Goal: Task Accomplishment & Management: Use online tool/utility

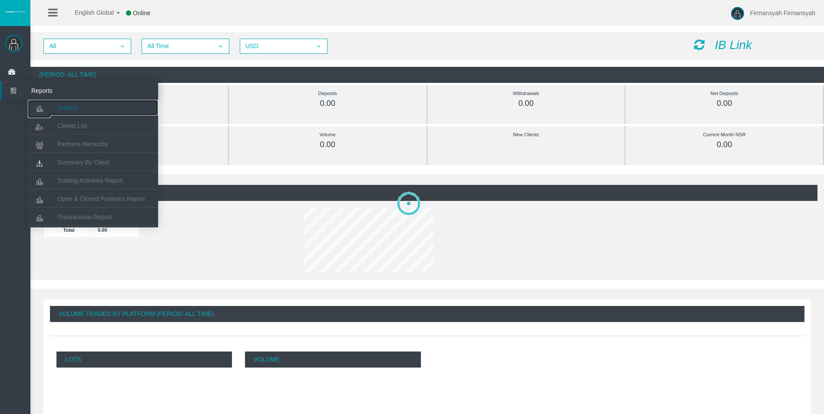
click at [56, 111] on link "Trading" at bounding box center [93, 108] width 130 height 16
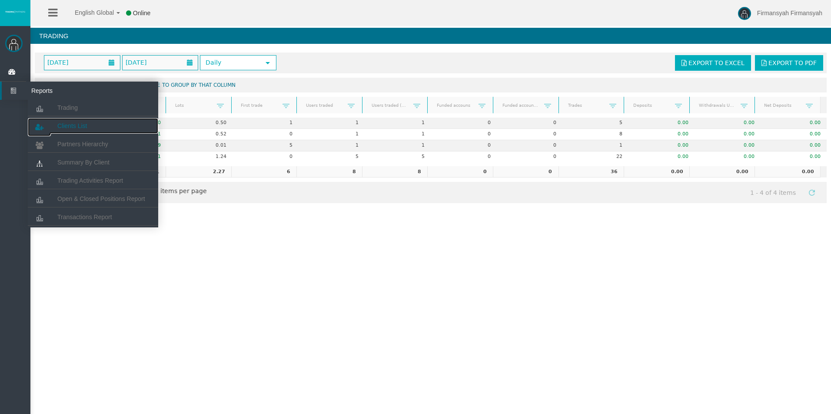
click at [50, 123] on icon at bounding box center [39, 127] width 23 height 18
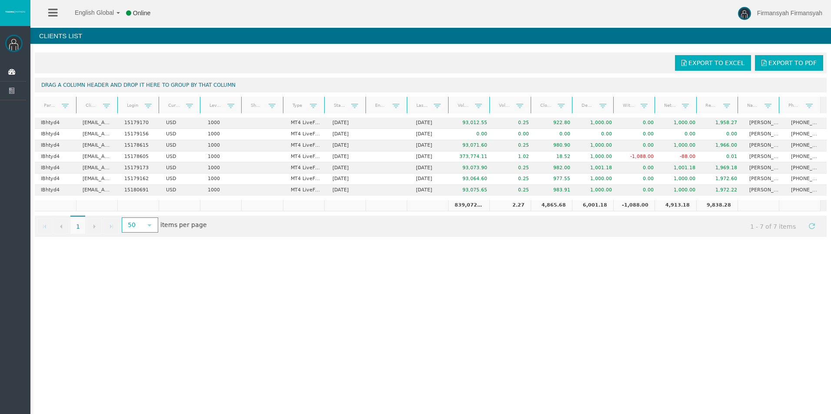
click at [420, 280] on div "English Global 简体中文 English Global 日本語 한국어 Online Firmansyah Firmansyah Help Lo…" at bounding box center [415, 207] width 831 height 414
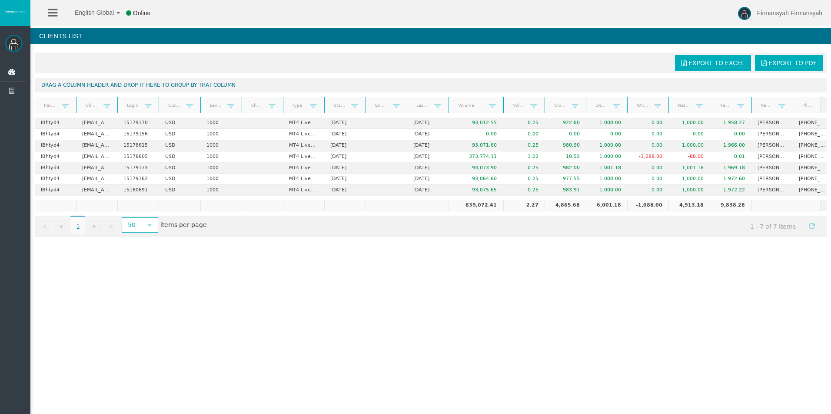
drag, startPoint x: 487, startPoint y: 101, endPoint x: 500, endPoint y: 101, distance: 13.0
click at [500, 101] on div "Partner code Client Login Currency Leverage Short Code Type Start Date End Date…" at bounding box center [427, 105] width 785 height 17
click at [607, 278] on div "English Global 简体中文 English Global 日本語 한국어 Online Firmansyah Firmansyah Help Lo…" at bounding box center [415, 207] width 831 height 414
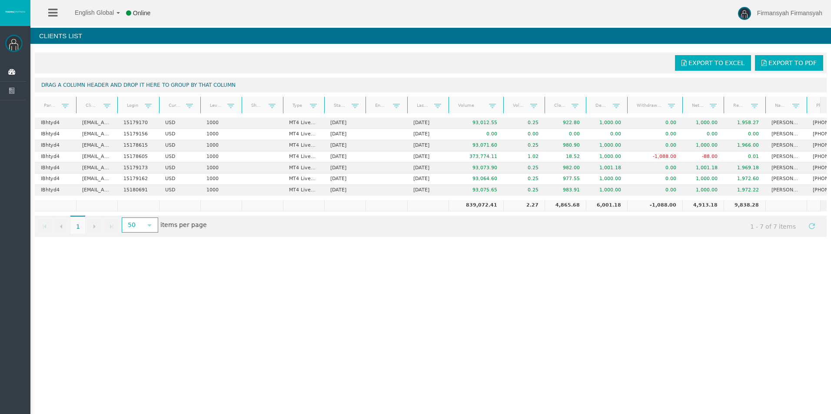
drag, startPoint x: 669, startPoint y: 104, endPoint x: 685, endPoint y: 109, distance: 16.8
click at [685, 109] on div "Partner code Client Login Currency Leverage Short Code Type Start Date End Date…" at bounding box center [427, 105] width 785 height 17
click at [675, 278] on div "English Global 简体中文 English Global 日本語 한국어 Online Firmansyah Firmansyah Help Lo…" at bounding box center [415, 207] width 831 height 414
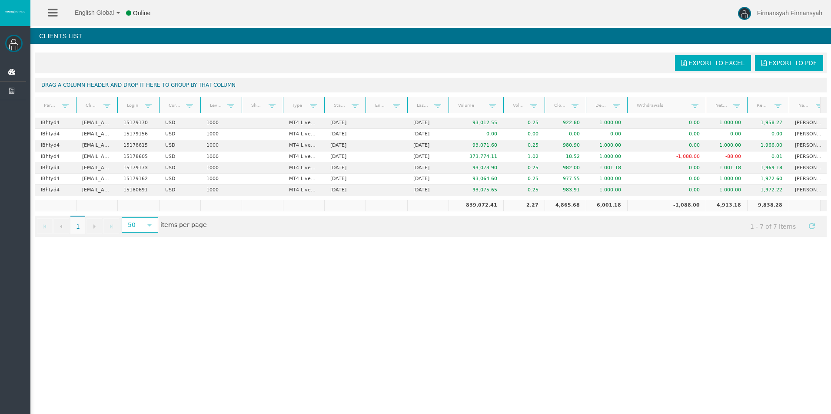
drag, startPoint x: 682, startPoint y: 103, endPoint x: 706, endPoint y: 104, distance: 24.3
click at [706, 104] on div "Partner code Client Login Currency Leverage Short Code Type Start Date End Date…" at bounding box center [427, 105] width 785 height 17
click at [722, 268] on div "English Global 简体中文 English Global 日本語 한국어 Online Firmansyah Firmansyah Help Lo…" at bounding box center [415, 207] width 831 height 414
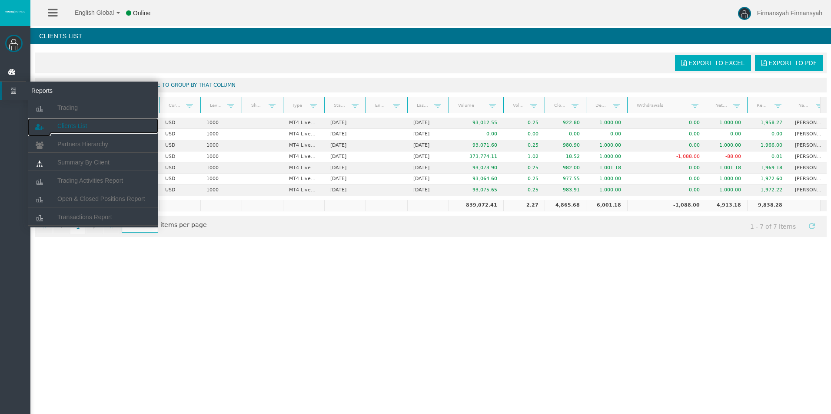
click at [60, 126] on span "Clients List" at bounding box center [72, 126] width 30 height 7
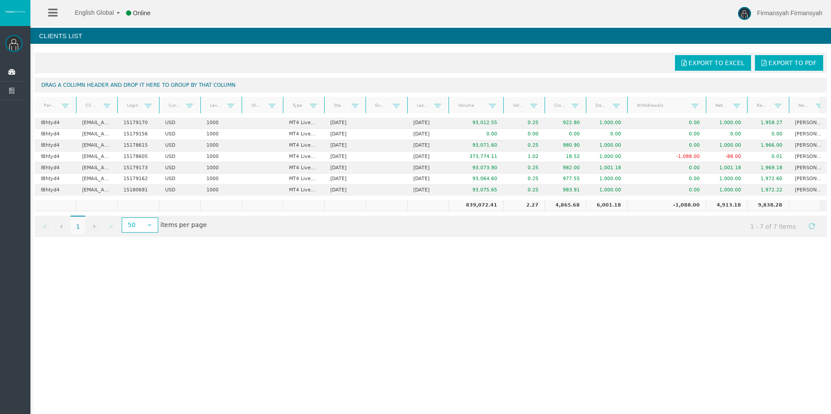
click at [305, 287] on div "English Global 简体中文 English Global 日本語 한국어 Online Firmansyah Firmansyah Help Lo…" at bounding box center [415, 207] width 831 height 414
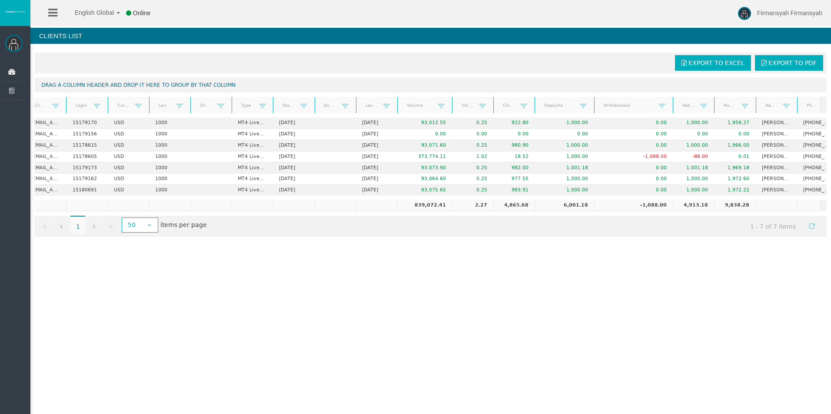
drag, startPoint x: 575, startPoint y: 103, endPoint x: 596, endPoint y: 102, distance: 20.4
click at [596, 102] on div "Partner code Client Login Currency Leverage Short Code Type Start Date End Date…" at bounding box center [427, 105] width 785 height 17
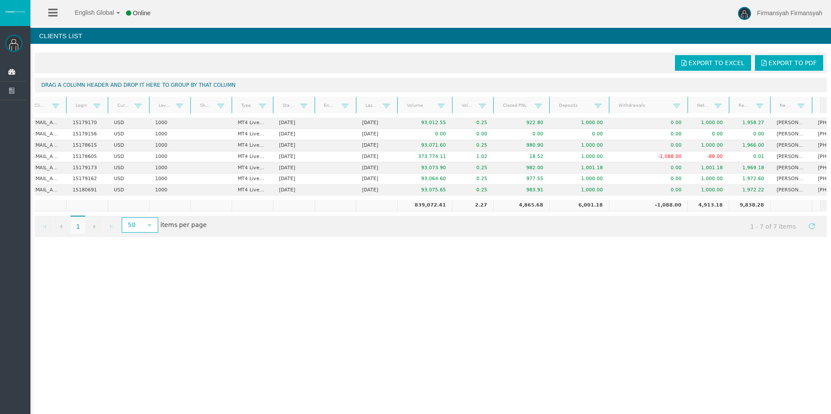
drag, startPoint x: 534, startPoint y: 104, endPoint x: 549, endPoint y: 106, distance: 15.7
click at [549, 106] on div "Partner code Client Login Currency Leverage Short Code Type Start Date End Date…" at bounding box center [427, 105] width 785 height 17
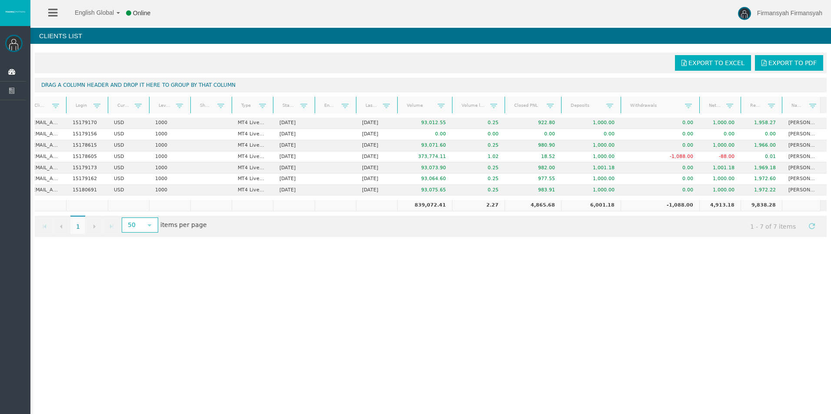
drag, startPoint x: 494, startPoint y: 103, endPoint x: 506, endPoint y: 104, distance: 12.2
click at [506, 104] on div "Partner code Client Login Currency Leverage Short Code Type Start Date End Date…" at bounding box center [427, 105] width 785 height 17
click at [568, 279] on div "English Global 简体中文 English Global 日本語 한국어 Online Firmansyah Firmansyah Help Lo…" at bounding box center [415, 207] width 831 height 414
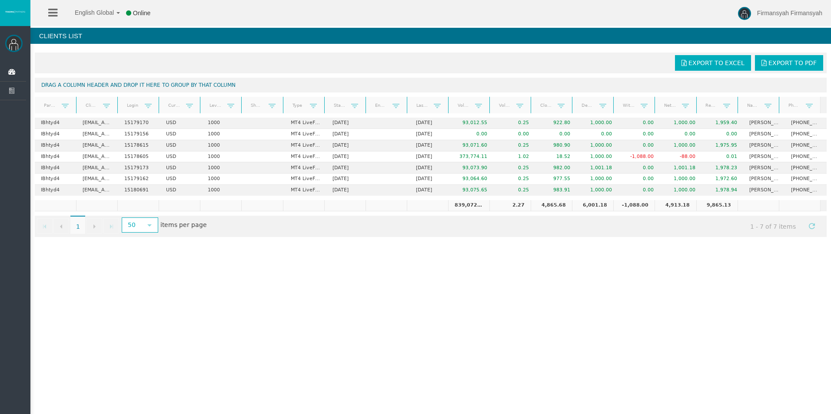
click at [661, 280] on div "English Global 简体中文 English Global 日本語 한국어 Online Firmansyah Firmansyah Help Lo…" at bounding box center [415, 207] width 831 height 414
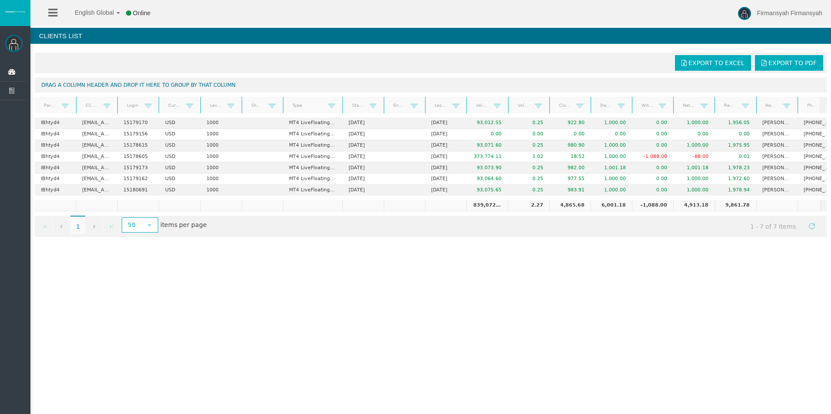
drag, startPoint x: 322, startPoint y: 102, endPoint x: 342, endPoint y: 103, distance: 20.0
click at [342, 103] on div "Partner code Client Login Currency Leverage Short Code Type Start Date End Date…" at bounding box center [427, 105] width 785 height 17
click at [372, 242] on div "Export to Excel Export to PDF Drag a column header and drop it here to group by…" at bounding box center [430, 144] width 800 height 193
